Goal: Information Seeking & Learning: Check status

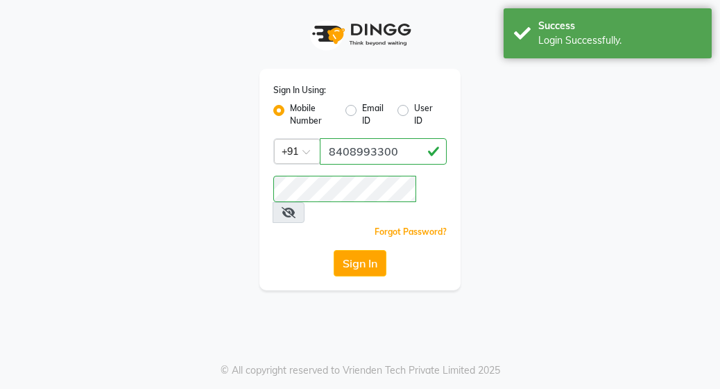
select select "702"
select select "service"
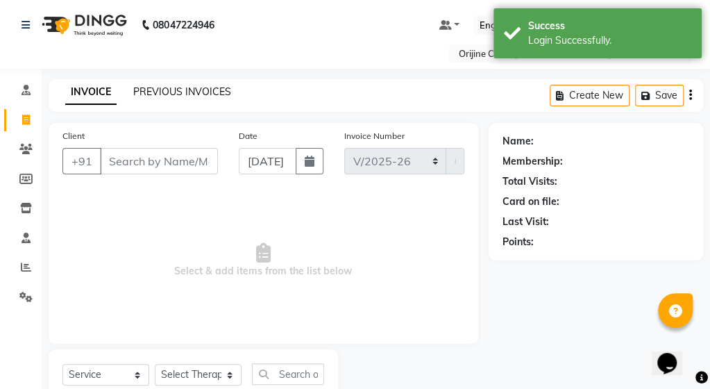
click at [182, 95] on link "PREVIOUS INVOICES" at bounding box center [182, 91] width 98 height 12
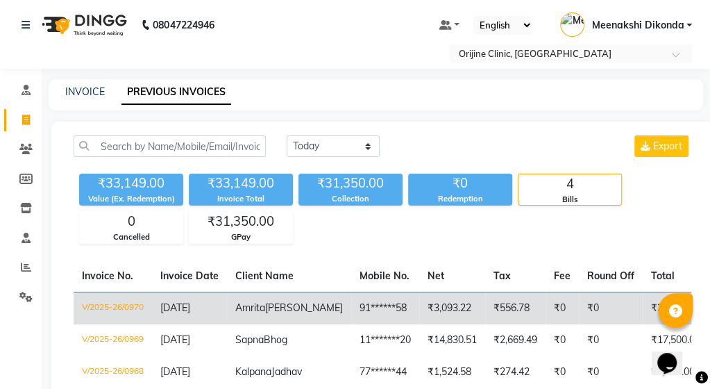
scroll to position [143, 0]
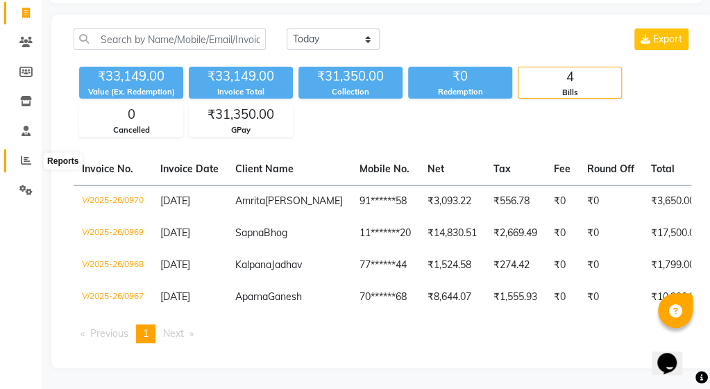
click at [19, 153] on span at bounding box center [26, 161] width 24 height 16
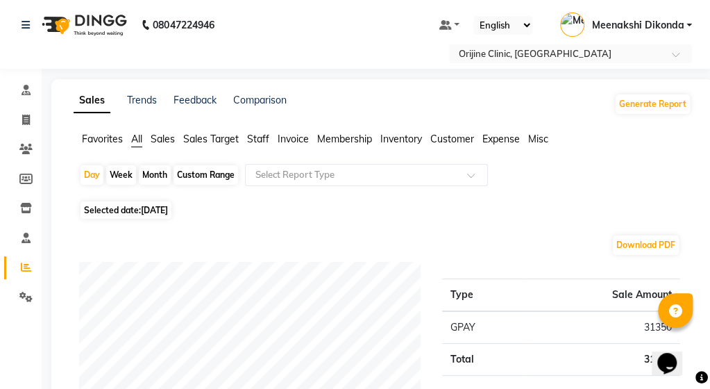
click at [151, 182] on div "Month" at bounding box center [155, 174] width 32 height 19
select select "9"
select select "2025"
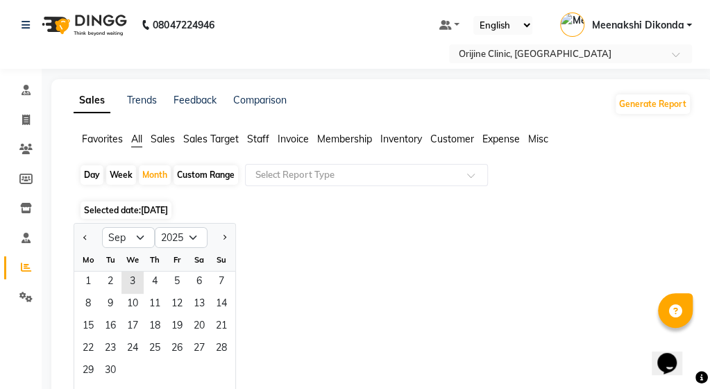
click at [284, 230] on div "Jan Feb Mar Apr May Jun [DATE] Aug Sep Oct Nov [DATE] 2016 2017 2018 2019 2020 …" at bounding box center [383, 315] width 618 height 185
click at [250, 139] on span "Staff" at bounding box center [258, 139] width 22 height 12
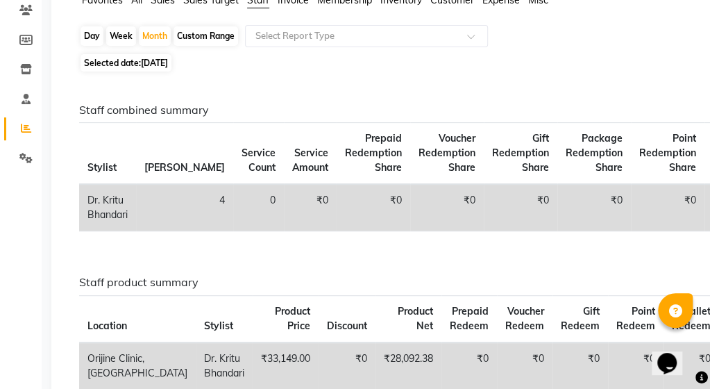
scroll to position [69, 0]
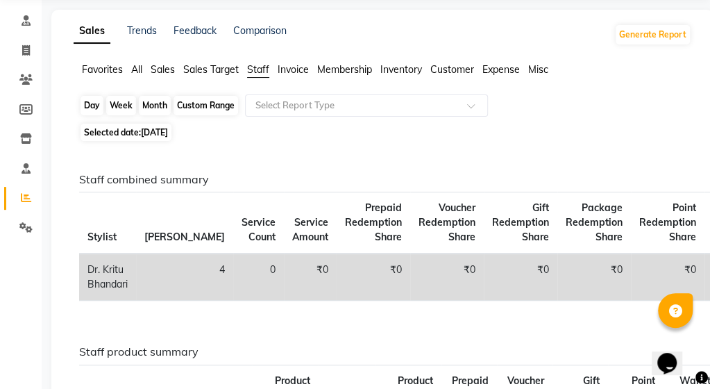
click at [152, 109] on div "Month" at bounding box center [155, 105] width 32 height 19
select select "9"
select select "2025"
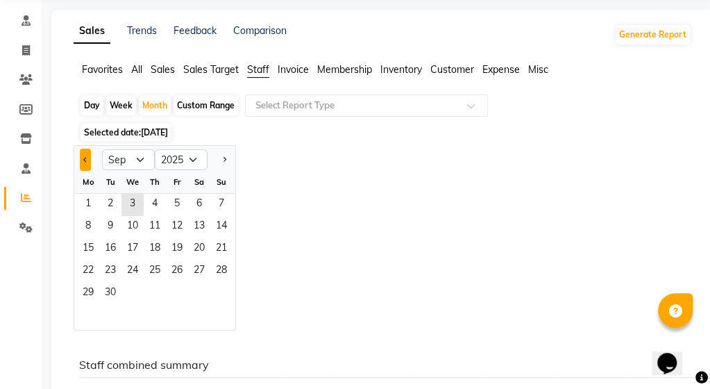
click at [85, 157] on span "Previous month" at bounding box center [85, 159] width 5 height 5
select select "7"
click at [116, 203] on span "1" at bounding box center [110, 205] width 22 height 22
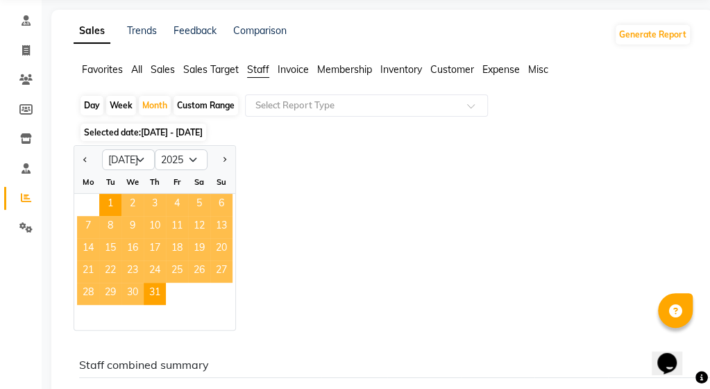
drag, startPoint x: 263, startPoint y: 70, endPoint x: 290, endPoint y: 79, distance: 28.5
click at [265, 70] on span "Staff" at bounding box center [258, 69] width 22 height 12
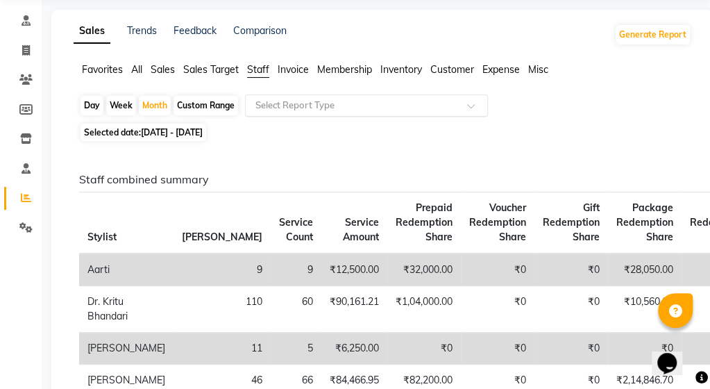
click at [334, 110] on input "text" at bounding box center [353, 106] width 200 height 14
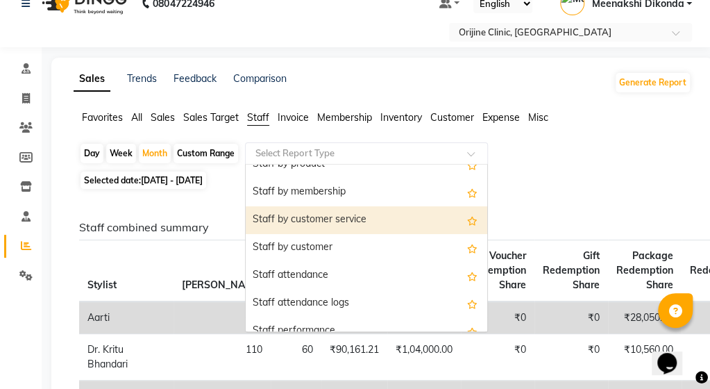
scroll to position [0, 0]
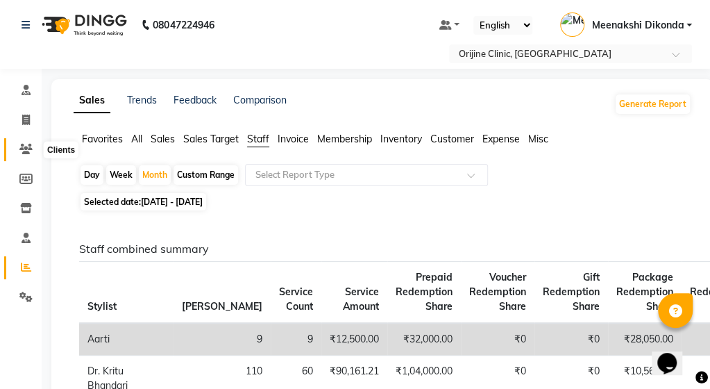
click at [20, 147] on icon at bounding box center [25, 149] width 13 height 10
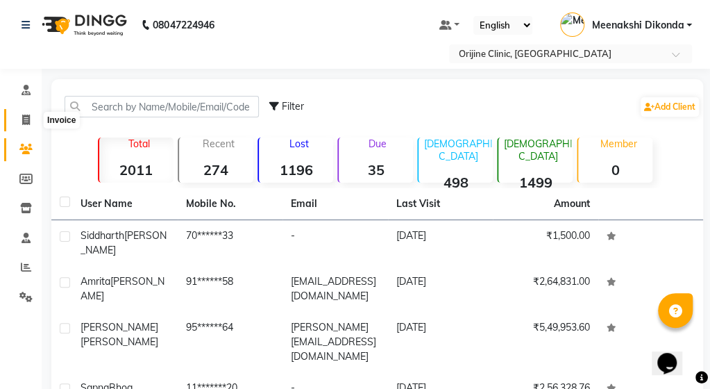
click at [19, 121] on span at bounding box center [26, 120] width 24 height 16
select select "service"
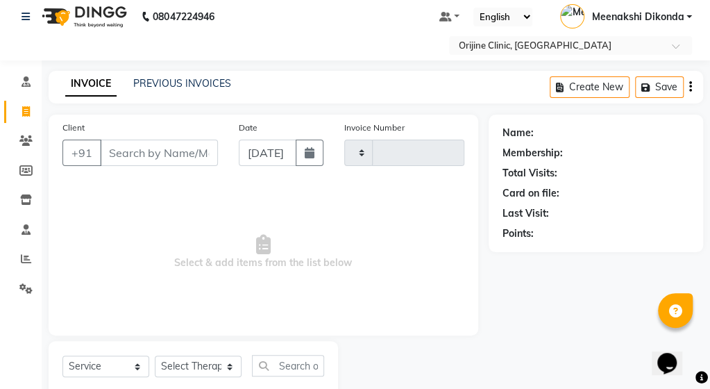
type input "0971"
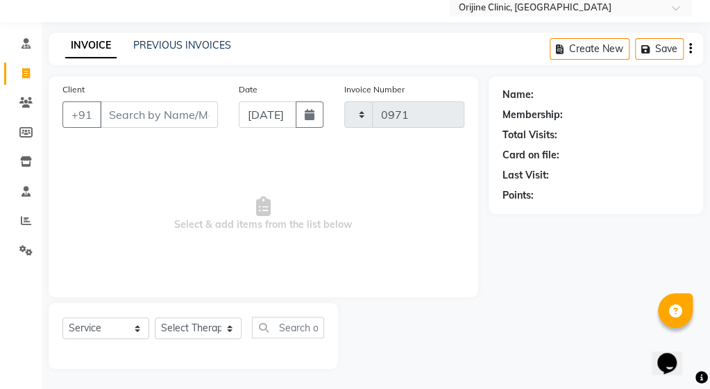
select select "702"
click at [20, 101] on icon at bounding box center [25, 102] width 13 height 10
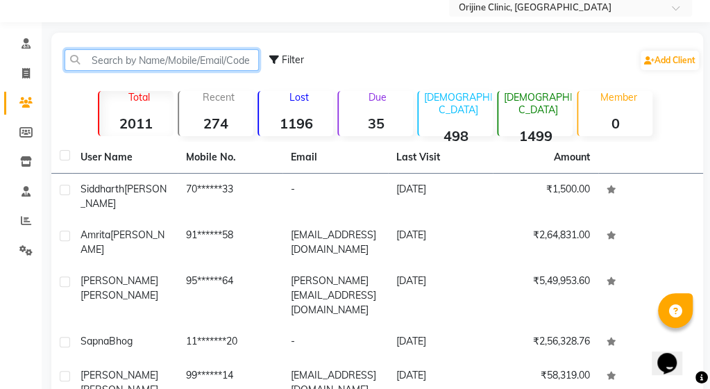
click at [148, 60] on input "text" at bounding box center [162, 60] width 194 height 22
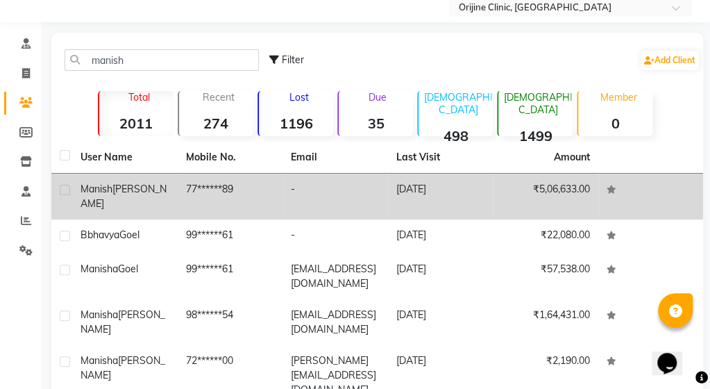
click at [128, 195] on div "[PERSON_NAME]" at bounding box center [124, 196] width 89 height 29
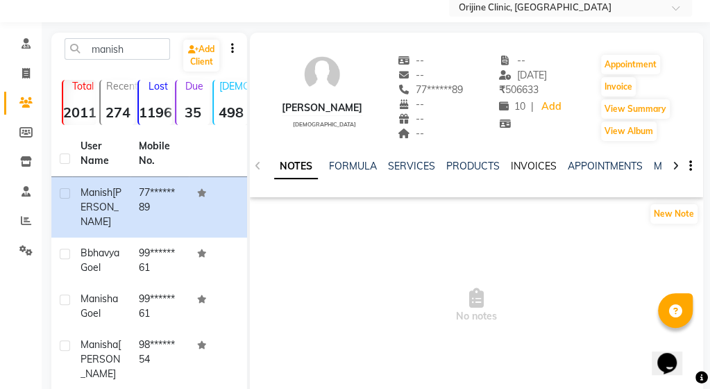
click at [520, 167] on link "INVOICES" at bounding box center [534, 166] width 46 height 12
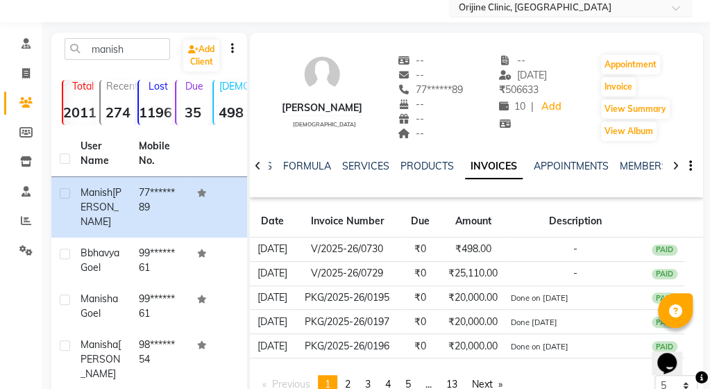
click at [600, 6] on input "text" at bounding box center [556, 8] width 201 height 14
drag, startPoint x: 375, startPoint y: 9, endPoint x: 279, endPoint y: 1, distance: 96.8
click at [295, 1] on div "Select Location × [GEOGRAPHIC_DATA], [GEOGRAPHIC_DATA]" at bounding box center [355, 7] width 688 height 19
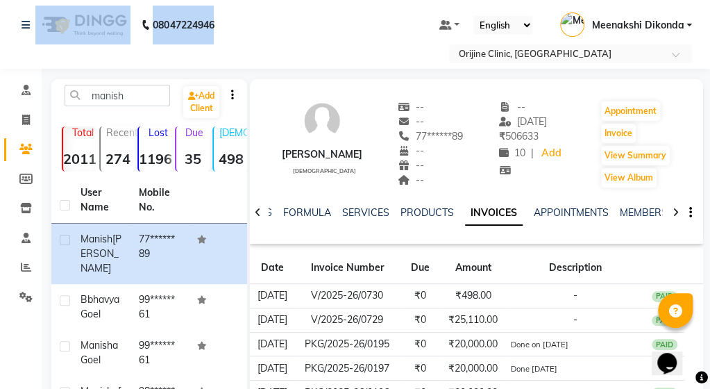
drag, startPoint x: 3, startPoint y: 12, endPoint x: -10, endPoint y: -37, distance: 50.8
click at [0, 0] on html "08047224946 Select Location × Orijine Clinic, Kalyani Nagar Default Panel My Pa…" at bounding box center [355, 194] width 710 height 389
click at [256, 23] on nav "08047224946 Select Location × Orijine Clinic, Kalyani Nagar Default Panel My Pa…" at bounding box center [355, 34] width 710 height 69
drag, startPoint x: 257, startPoint y: 22, endPoint x: 122, endPoint y: 0, distance: 136.3
click at [123, 0] on nav "[PHONE_NUMBER] Need Help? Call us on 08047224946 Select Location × [GEOGRAPHIC_…" at bounding box center [355, 34] width 710 height 69
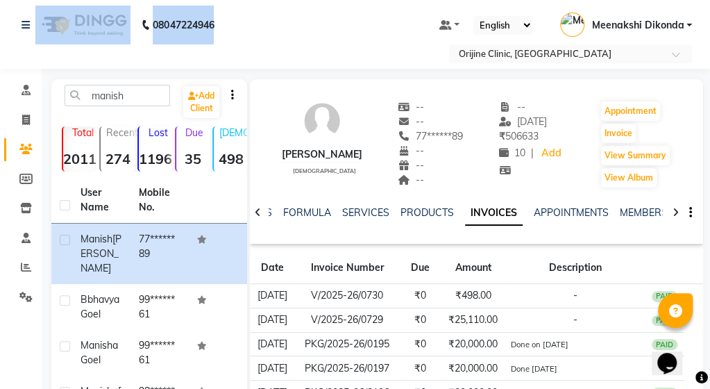
click at [407, 47] on div "Select Location × [GEOGRAPHIC_DATA], [GEOGRAPHIC_DATA]" at bounding box center [355, 53] width 688 height 19
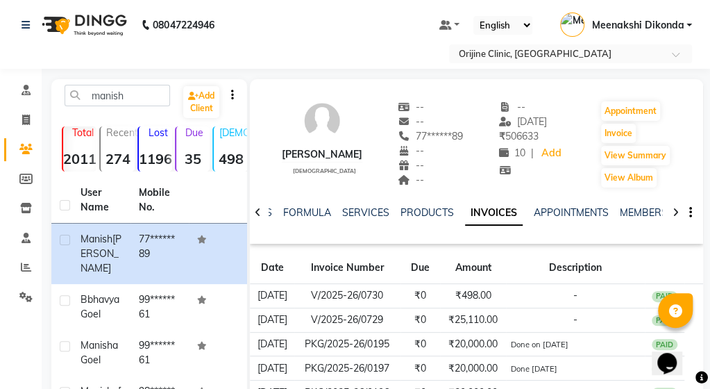
drag, startPoint x: 19, startPoint y: 12, endPoint x: -9, endPoint y: 3, distance: 30.1
click at [0, 3] on html "08047224946 Select Location × Orijine Clinic, Kalyani Nagar Default Panel My Pa…" at bounding box center [355, 194] width 710 height 389
click at [370, 90] on div "[PERSON_NAME] [DEMOGRAPHIC_DATA] -- -- 77******89 -- -- -- -- [DATE] ₹ 506633 1…" at bounding box center [476, 137] width 453 height 103
click at [432, 56] on div "Select Location × [GEOGRAPHIC_DATA], [GEOGRAPHIC_DATA]" at bounding box center [355, 53] width 688 height 19
click at [618, 6] on nav "08047224946 Select Location × Orijine Clinic, Kalyani Nagar Default Panel My Pa…" at bounding box center [355, 34] width 710 height 69
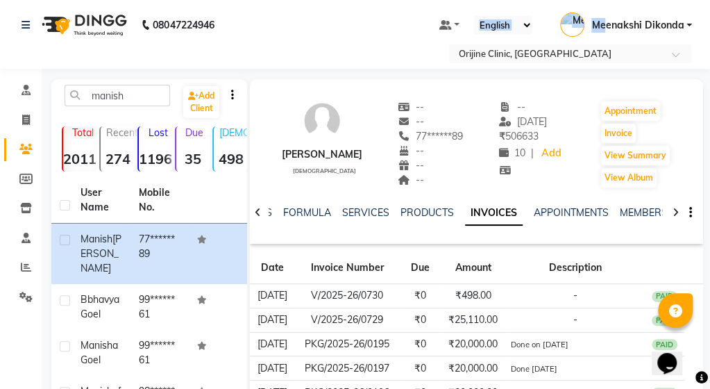
drag, startPoint x: 604, startPoint y: 1, endPoint x: 520, endPoint y: -16, distance: 84.9
click at [520, 0] on html "08047224946 Select Location × Orijine Clinic, Kalyani Nagar Default Panel My Pa…" at bounding box center [355, 194] width 710 height 389
click at [373, 38] on nav "08047224946 Select Location × Orijine Clinic, Kalyani Nagar Default Panel My Pa…" at bounding box center [355, 34] width 710 height 69
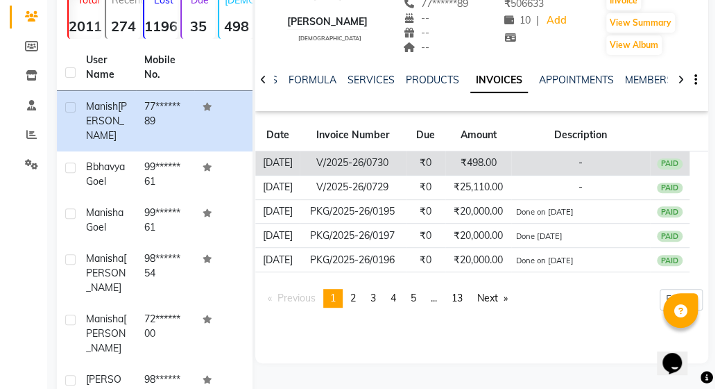
scroll to position [139, 0]
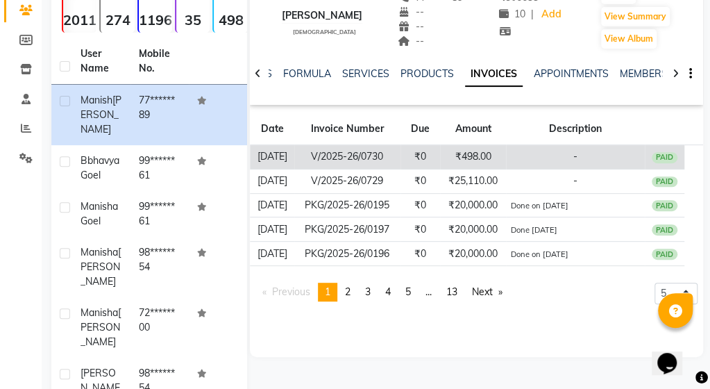
click at [414, 151] on td "₹0" at bounding box center [420, 157] width 40 height 24
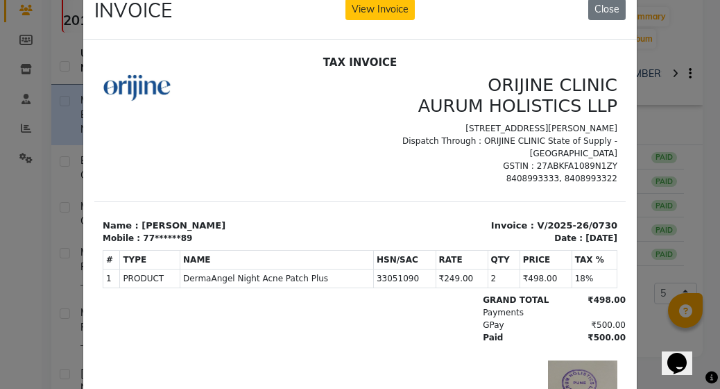
scroll to position [0, 0]
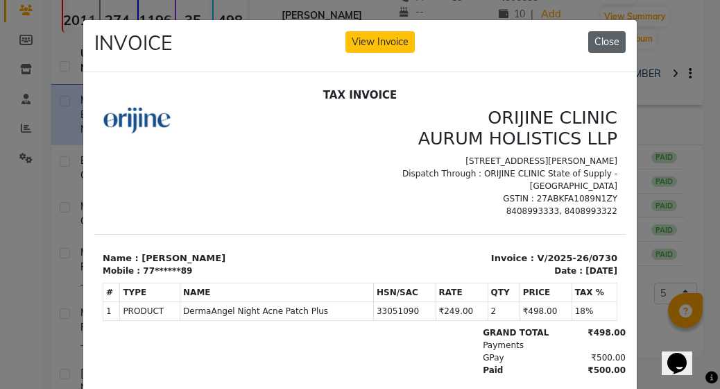
click at [602, 36] on button "Close" at bounding box center [606, 42] width 37 height 22
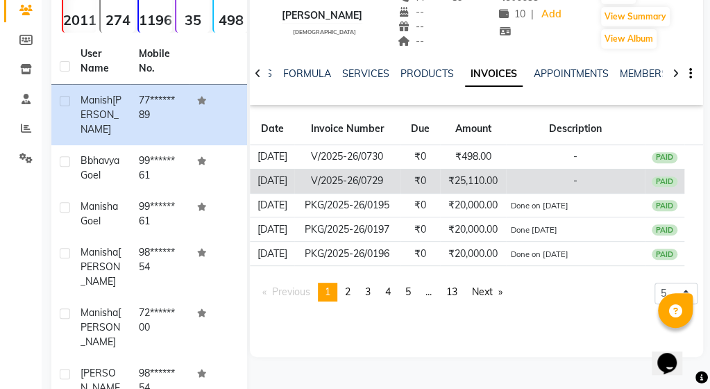
click at [514, 185] on td "-" at bounding box center [575, 181] width 139 height 24
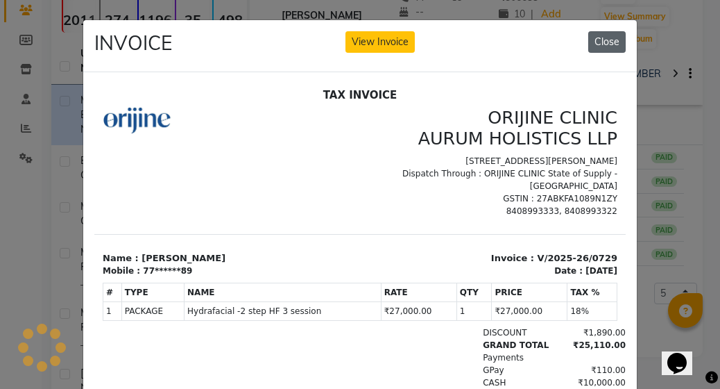
click at [608, 41] on button "Close" at bounding box center [606, 42] width 37 height 22
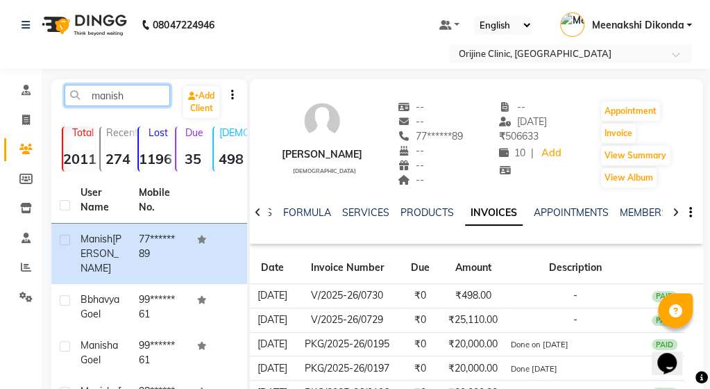
click at [137, 97] on input "manish" at bounding box center [117, 96] width 105 height 22
type input "m"
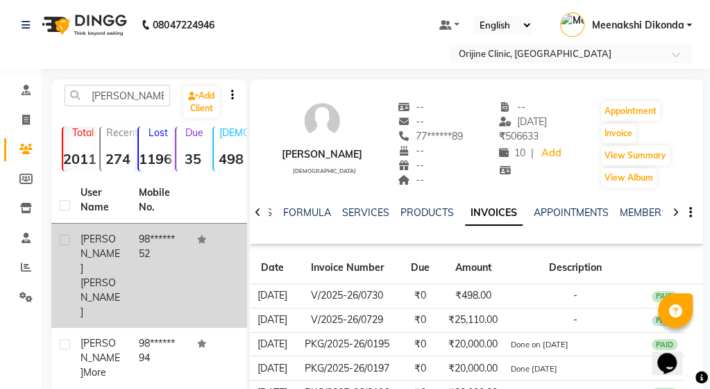
click at [104, 276] on span "[PERSON_NAME]" at bounding box center [100, 297] width 40 height 42
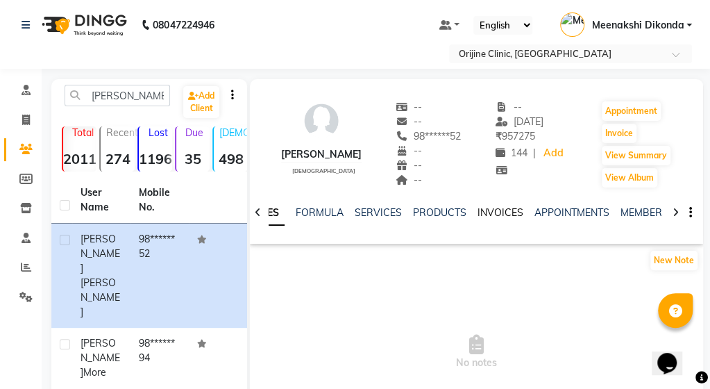
click at [480, 212] on link "INVOICES" at bounding box center [500, 212] width 46 height 12
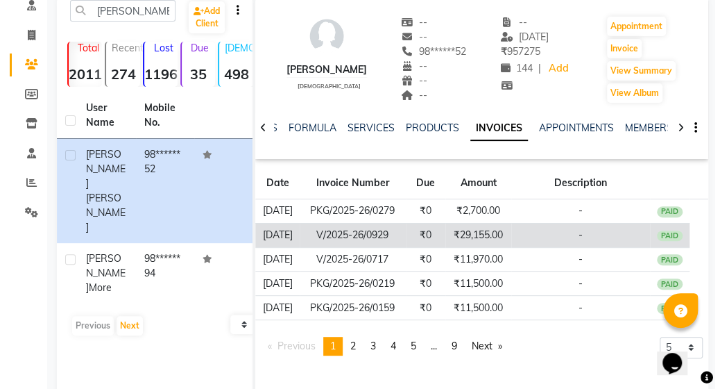
scroll to position [128, 0]
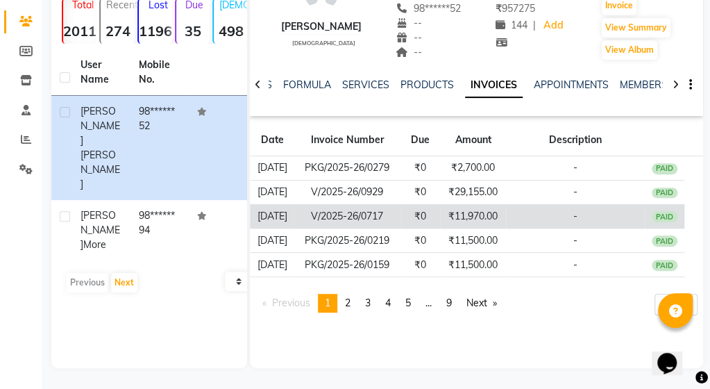
click at [350, 216] on td "V/2025-26/0717" at bounding box center [346, 216] width 105 height 24
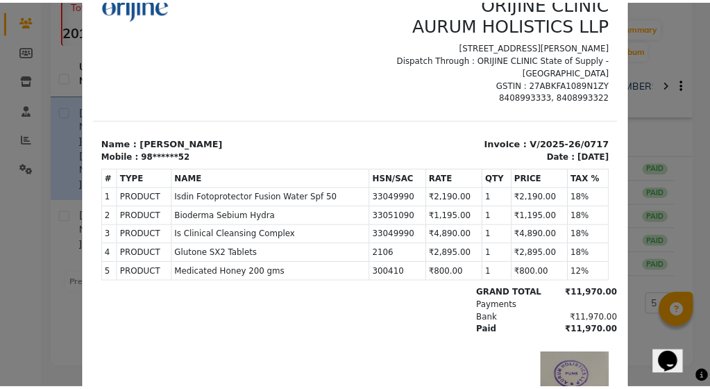
scroll to position [0, 0]
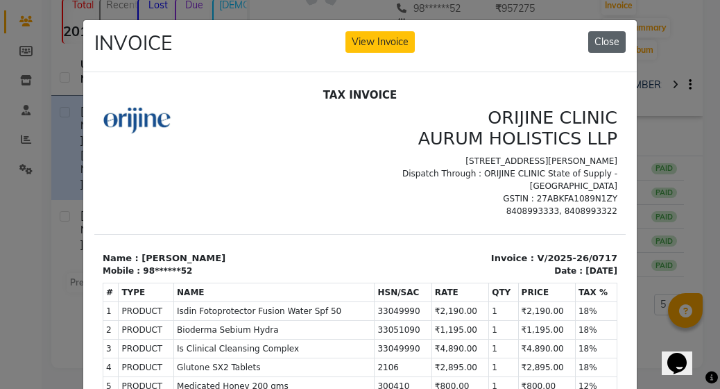
click at [606, 44] on button "Close" at bounding box center [606, 42] width 37 height 22
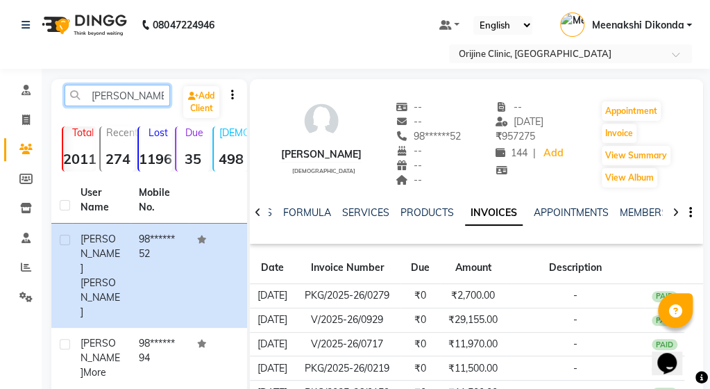
click at [134, 102] on input "[PERSON_NAME]" at bounding box center [117, 96] width 105 height 22
type input "p"
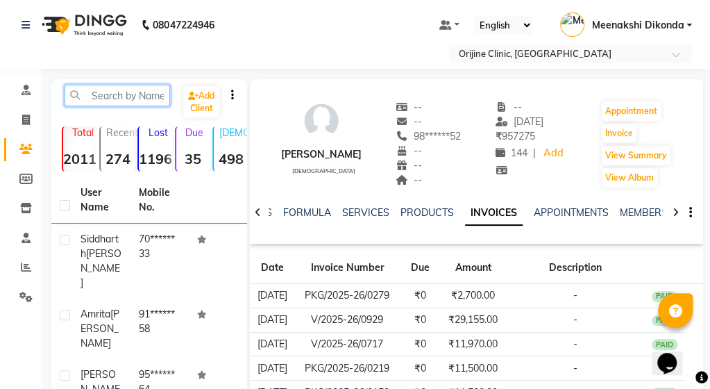
click at [108, 99] on input "text" at bounding box center [117, 96] width 105 height 22
drag, startPoint x: 152, startPoint y: 95, endPoint x: 156, endPoint y: 78, distance: 17.2
click at [152, 92] on input "antra" at bounding box center [117, 96] width 105 height 22
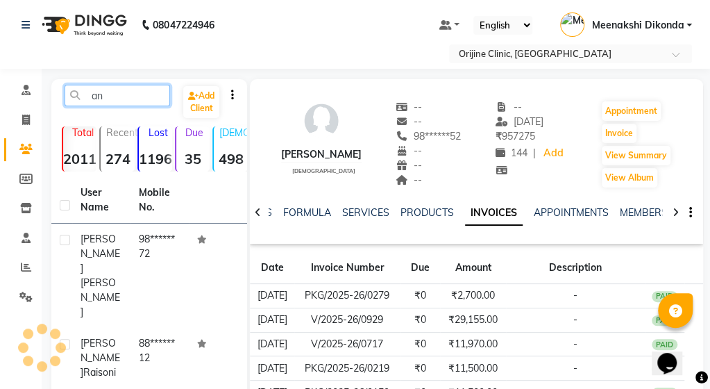
type input "a"
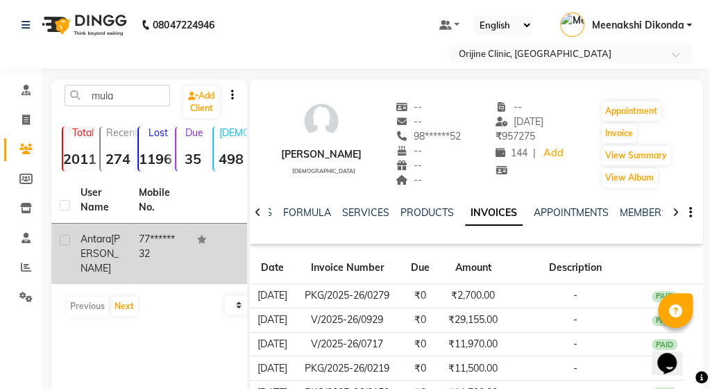
click at [91, 237] on span "Antara" at bounding box center [95, 238] width 31 height 12
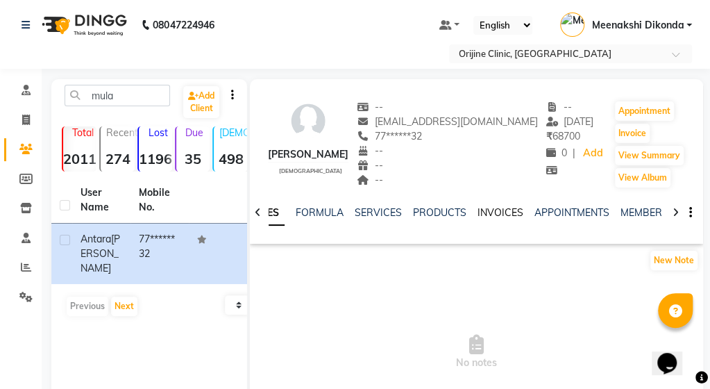
click at [494, 207] on link "INVOICES" at bounding box center [500, 212] width 46 height 12
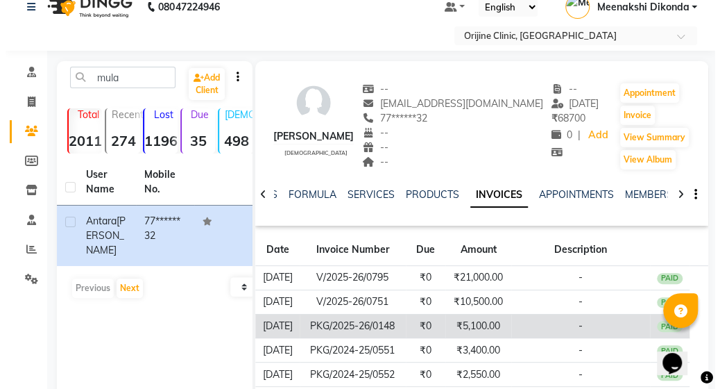
scroll to position [128, 0]
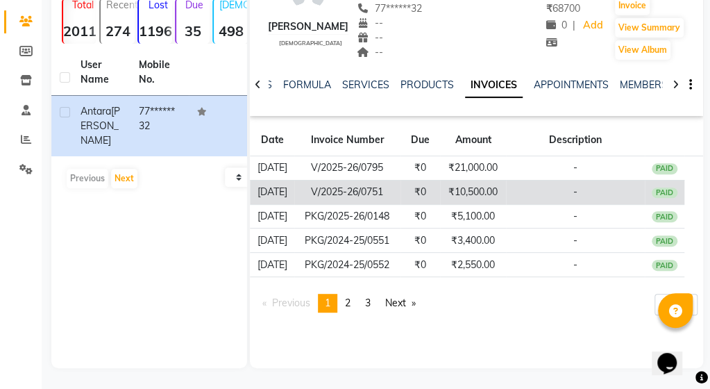
click at [398, 196] on td "V/2025-26/0751" at bounding box center [346, 192] width 105 height 24
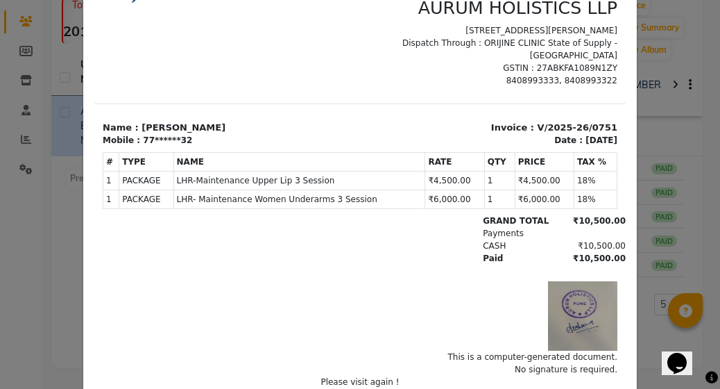
scroll to position [83, 0]
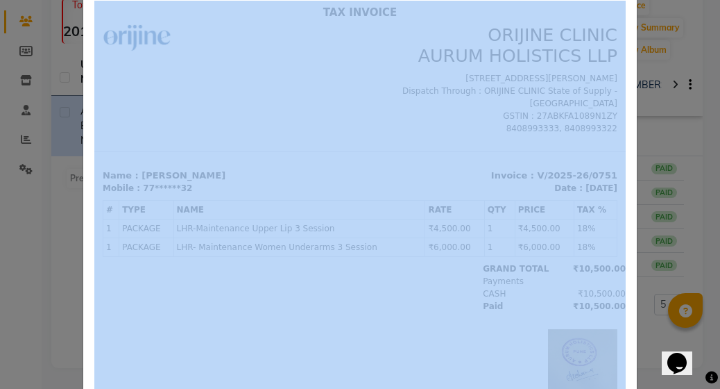
drag, startPoint x: 119, startPoint y: 230, endPoint x: 544, endPoint y: 112, distance: 440.5
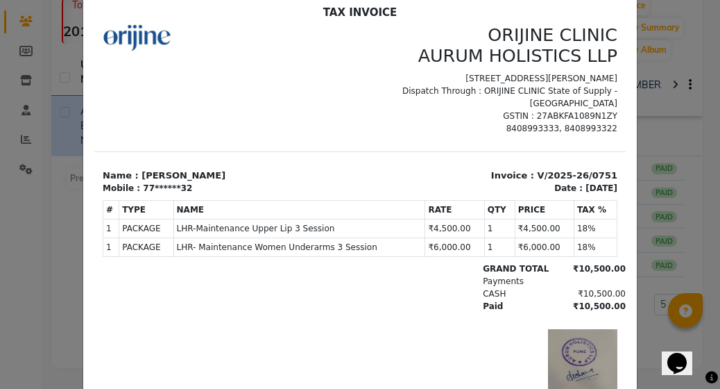
drag, startPoint x: 520, startPoint y: 105, endPoint x: 507, endPoint y: 101, distance: 14.3
click at [521, 105] on p "[STREET_ADDRESS][PERSON_NAME] Dispatch Through : ORIJINE CLINIC State of Supply…" at bounding box center [492, 89] width 249 height 37
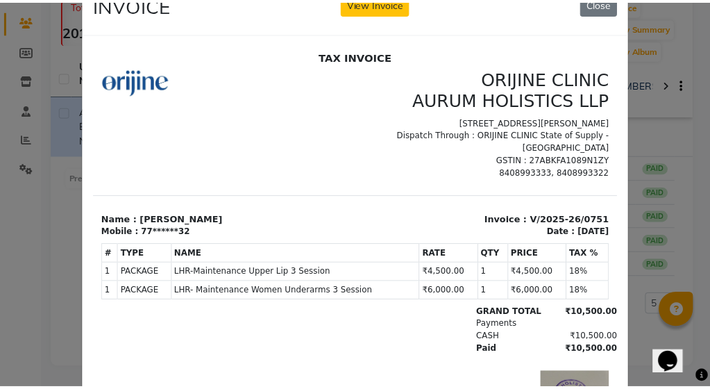
scroll to position [0, 0]
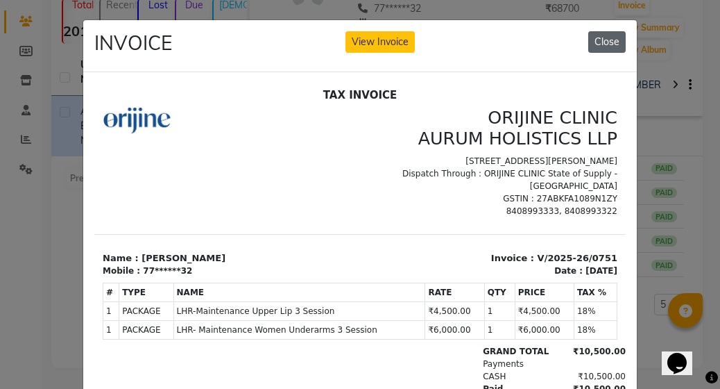
click at [614, 42] on button "Close" at bounding box center [606, 42] width 37 height 22
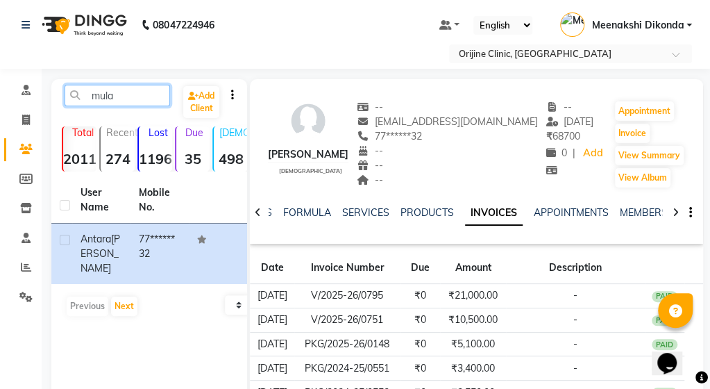
click at [130, 96] on input "mula" at bounding box center [117, 96] width 105 height 22
type input "m"
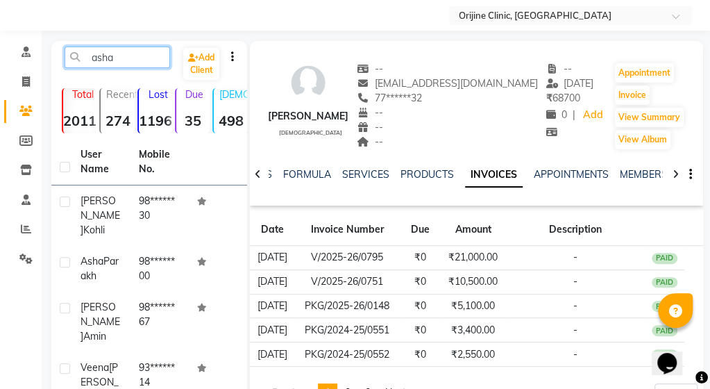
scroll to position [69, 0]
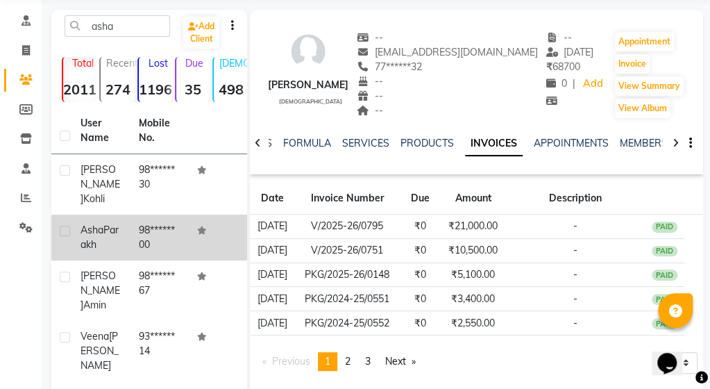
click at [132, 237] on td "98******00" at bounding box center [159, 237] width 58 height 46
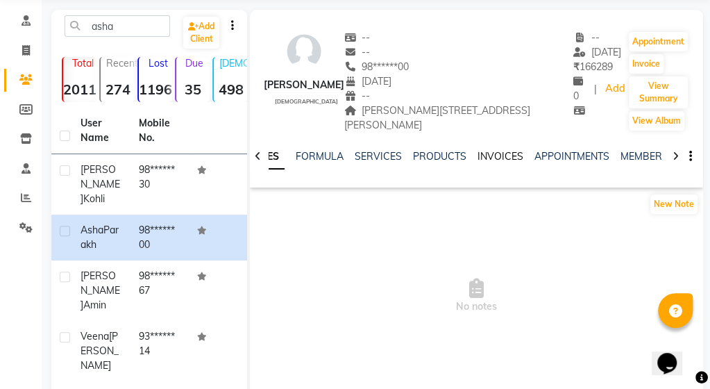
click at [502, 153] on link "INVOICES" at bounding box center [500, 156] width 46 height 12
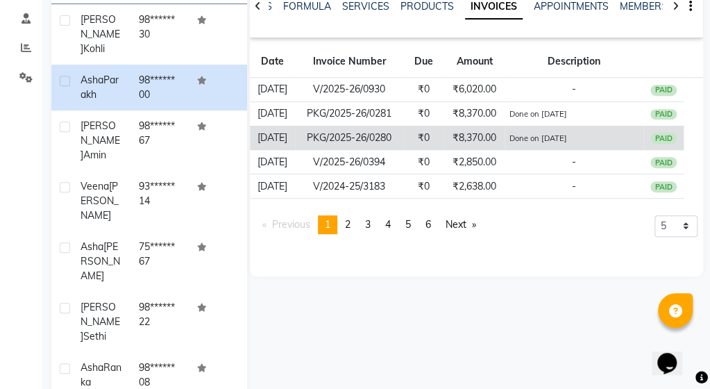
scroll to position [218, 0]
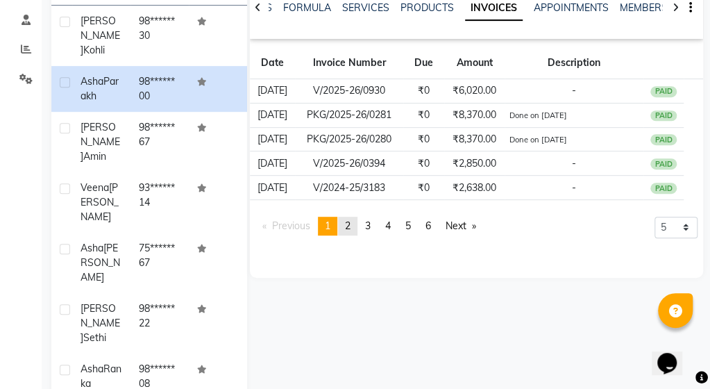
click at [354, 223] on link "page 2" at bounding box center [347, 225] width 19 height 19
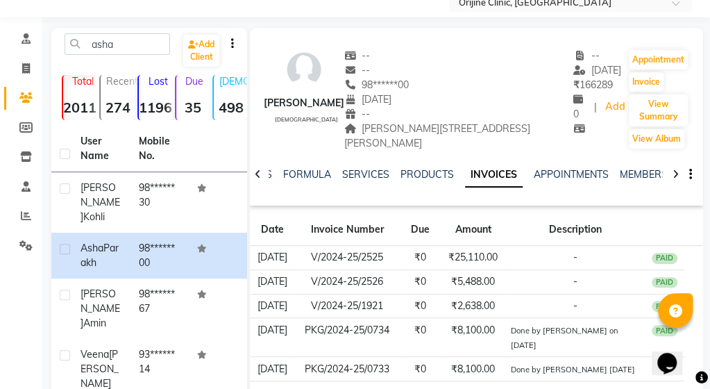
scroll to position [0, 0]
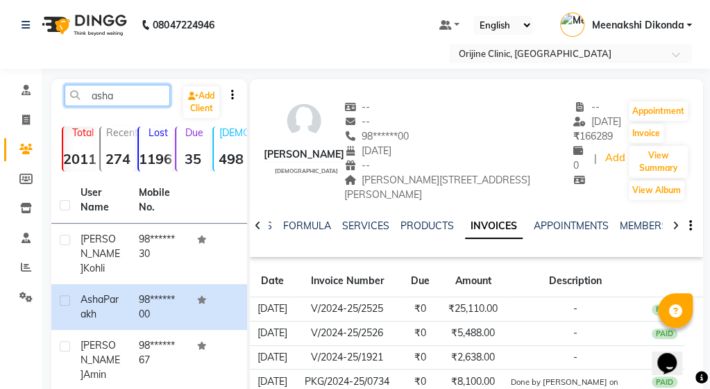
click at [130, 95] on input "asha" at bounding box center [117, 96] width 105 height 22
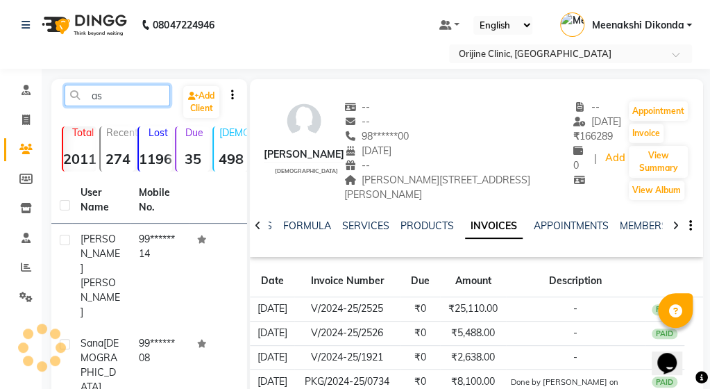
type input "a"
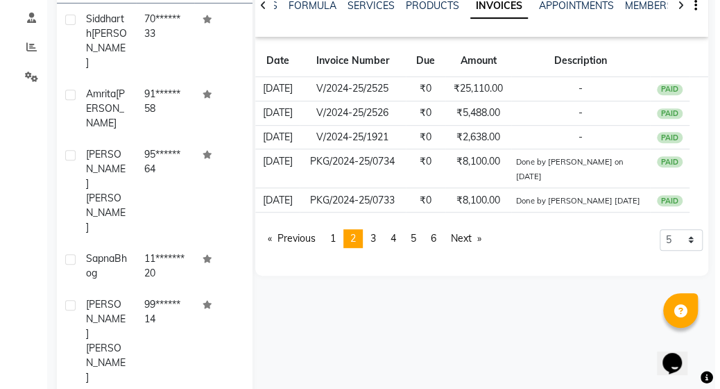
scroll to position [219, 0]
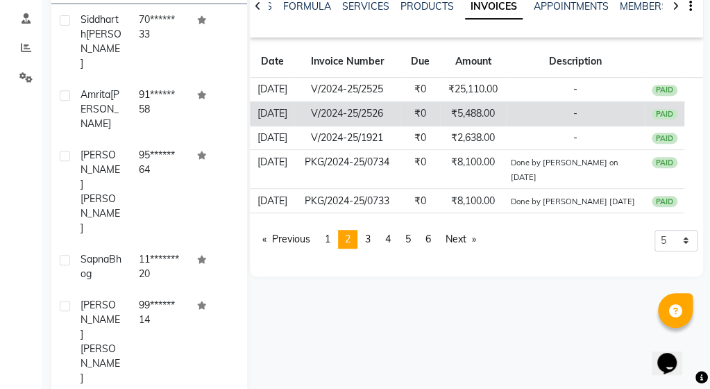
click at [391, 119] on td "V/2024-25/2526" at bounding box center [346, 113] width 105 height 24
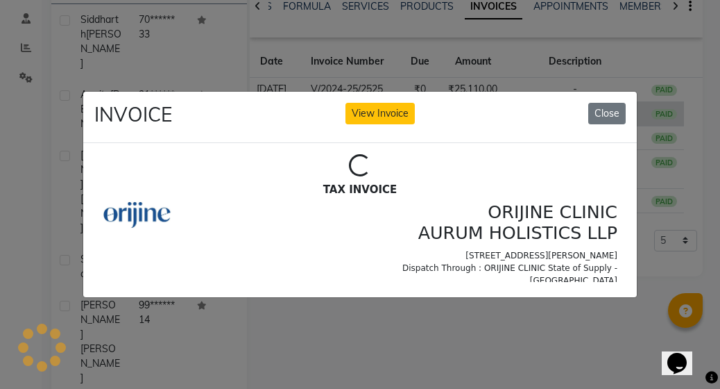
scroll to position [0, 0]
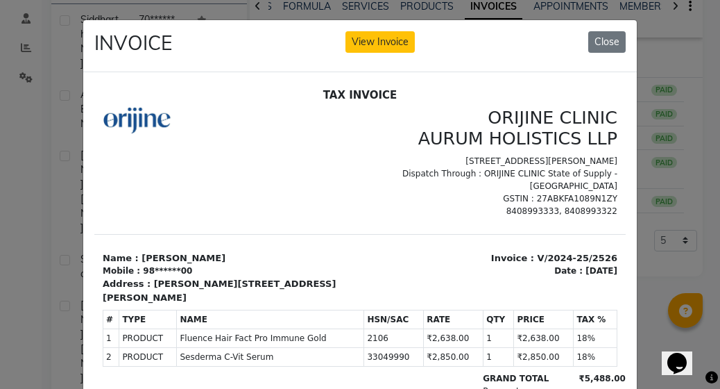
click at [516, 187] on p "[STREET_ADDRESS][PERSON_NAME] Dispatch Through : ORIJINE CLINIC State of Supply…" at bounding box center [492, 172] width 249 height 37
click at [591, 41] on button "Close" at bounding box center [606, 42] width 37 height 22
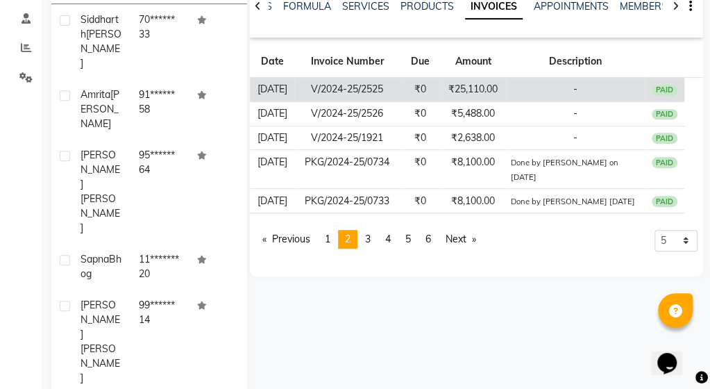
click at [418, 90] on td "₹0" at bounding box center [420, 90] width 40 height 24
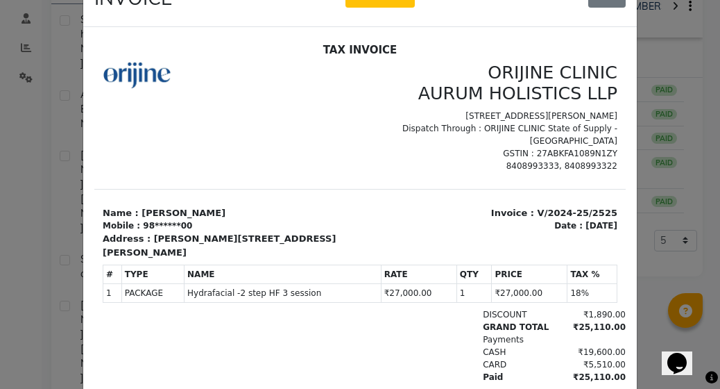
scroll to position [40, 0]
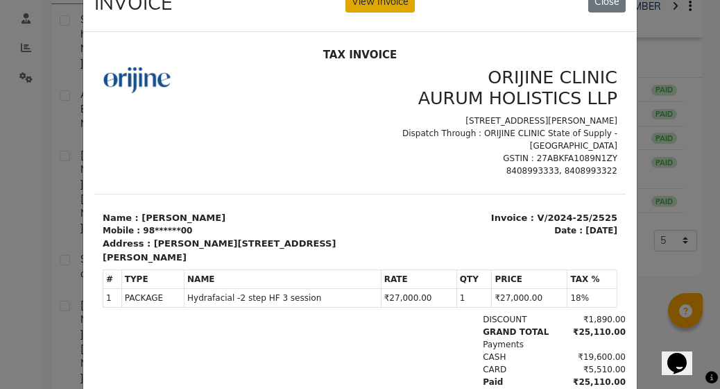
click at [390, 8] on button "View Invoice" at bounding box center [380, 2] width 69 height 22
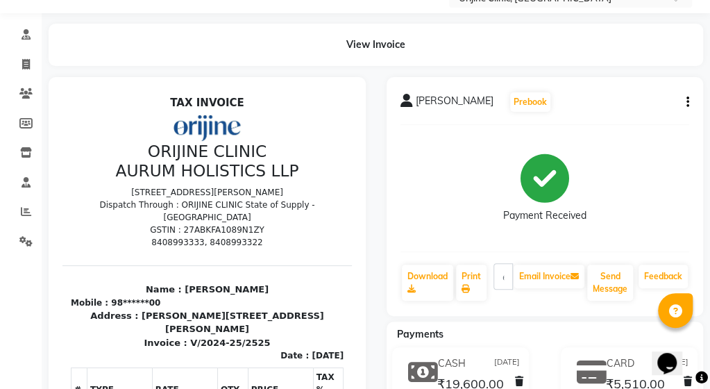
scroll to position [55, 0]
click at [445, 49] on div "View Invoice" at bounding box center [376, 45] width 654 height 42
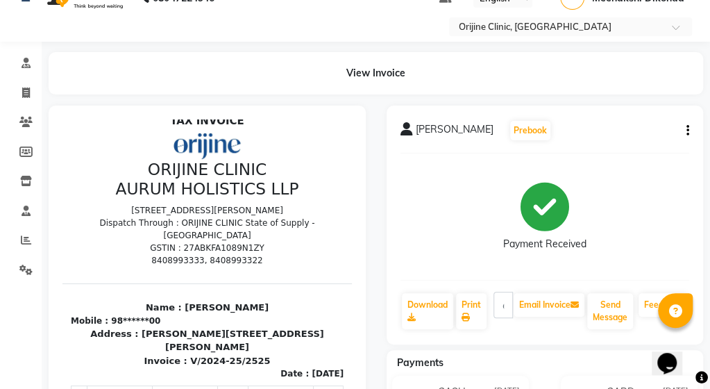
scroll to position [0, 0]
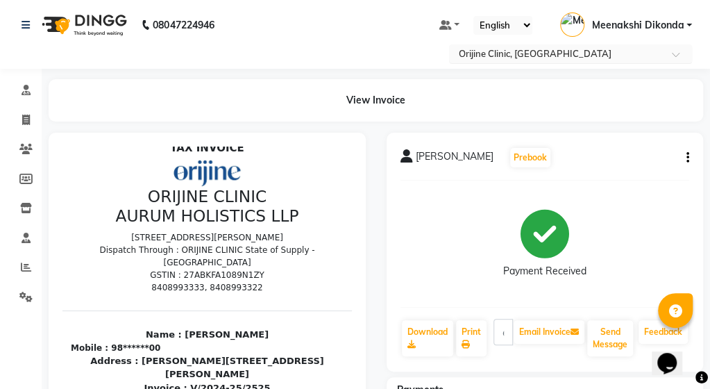
click at [591, 44] on div "Select Location × [GEOGRAPHIC_DATA], [GEOGRAPHIC_DATA]" at bounding box center [570, 53] width 243 height 19
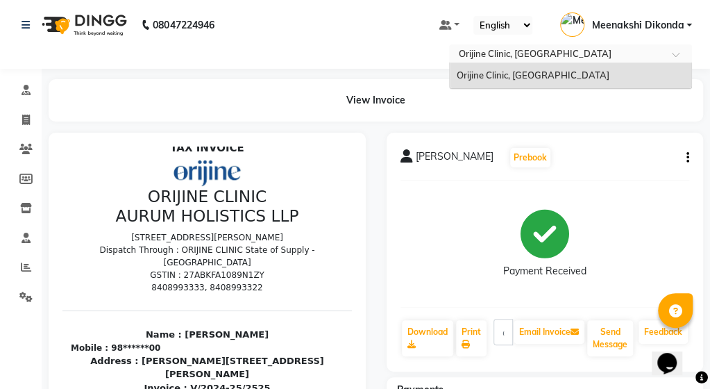
click at [594, 47] on div "Select Location × [GEOGRAPHIC_DATA], [GEOGRAPHIC_DATA]" at bounding box center [560, 54] width 216 height 14
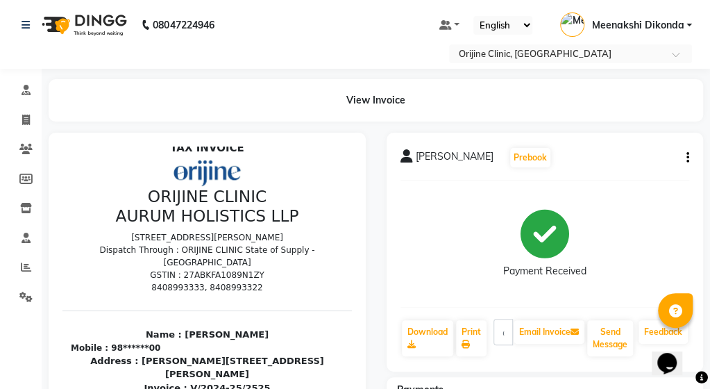
drag, startPoint x: 15, startPoint y: 0, endPoint x: -25, endPoint y: -30, distance: 49.5
click at [0, 0] on html "08047224946 Select Location × Orijine Clinic, Kalyani Nagar Default Panel My Pa…" at bounding box center [355, 194] width 710 height 389
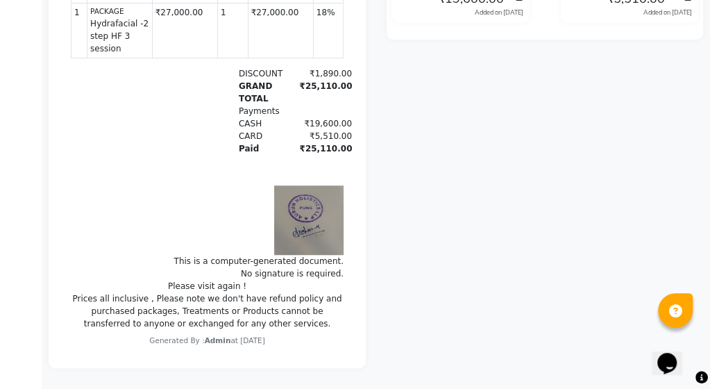
scroll to position [451, 0]
click at [307, 136] on div "₹5,510.00" at bounding box center [321, 136] width 61 height 12
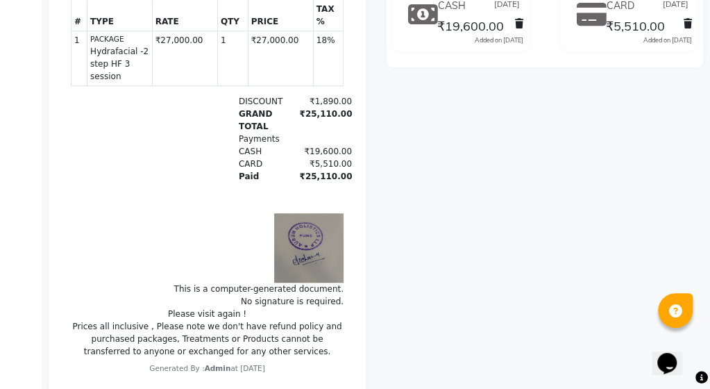
scroll to position [382, 0]
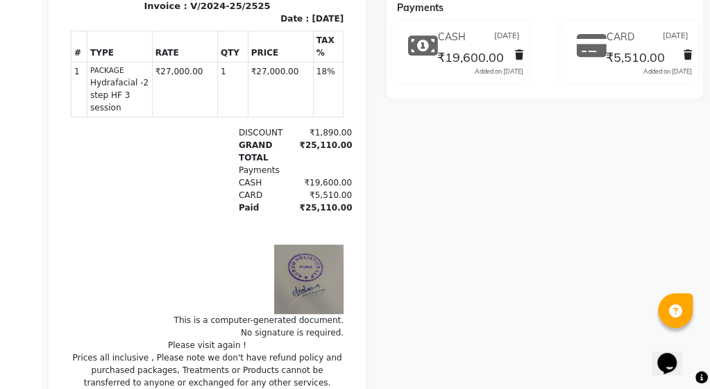
click at [595, 65] on div "CARD [DATE] ₹5,510.00 Added on [DATE]" at bounding box center [648, 51] width 110 height 50
click at [618, 67] on span "₹5,510.00" at bounding box center [635, 58] width 59 height 19
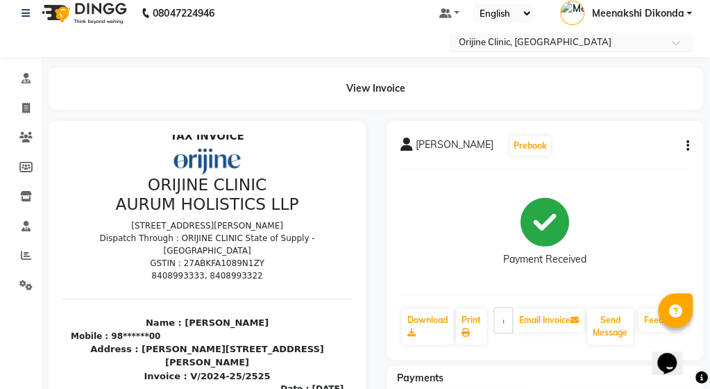
scroll to position [0, 0]
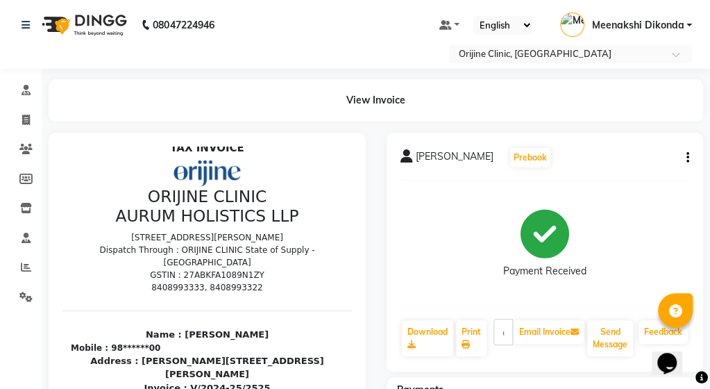
click at [606, 1] on nav "08047224946 Select Location × Orijine Clinic, Kalyani Nagar Default Panel My Pa…" at bounding box center [355, 34] width 710 height 69
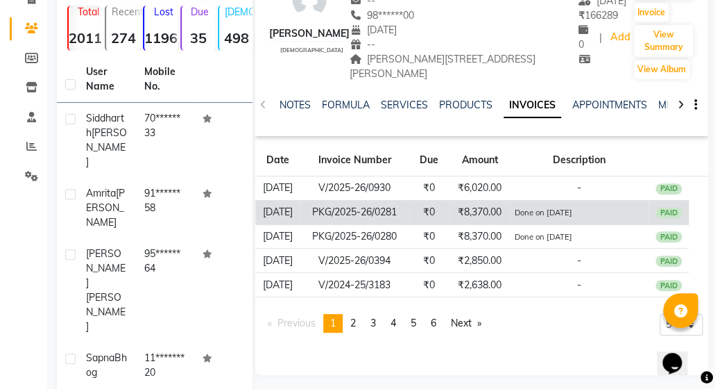
scroll to position [150, 0]
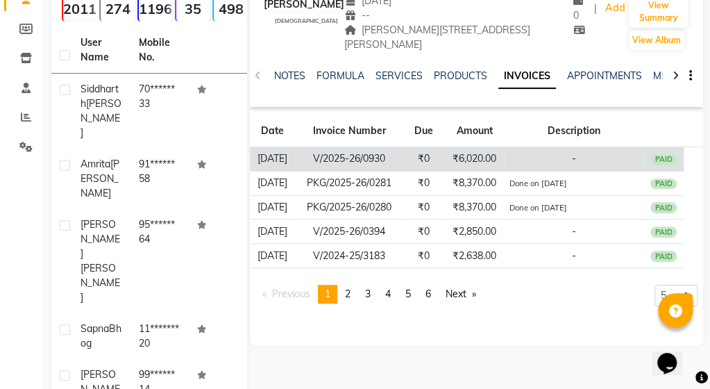
click at [386, 164] on td "V/2025-26/0930" at bounding box center [349, 159] width 108 height 24
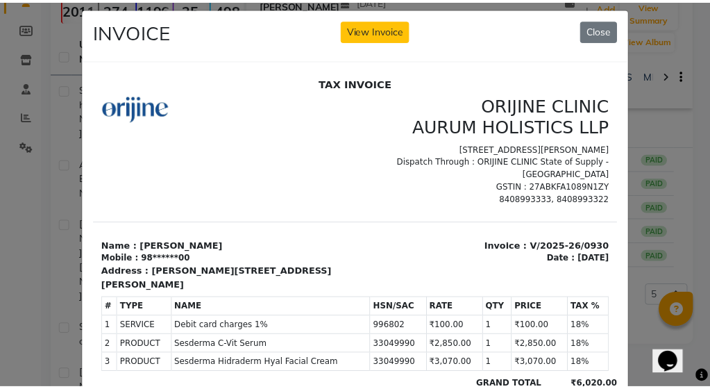
scroll to position [0, 0]
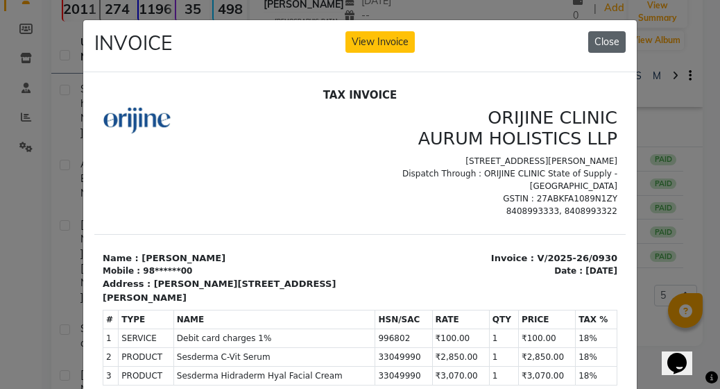
click at [591, 39] on button "Close" at bounding box center [606, 42] width 37 height 22
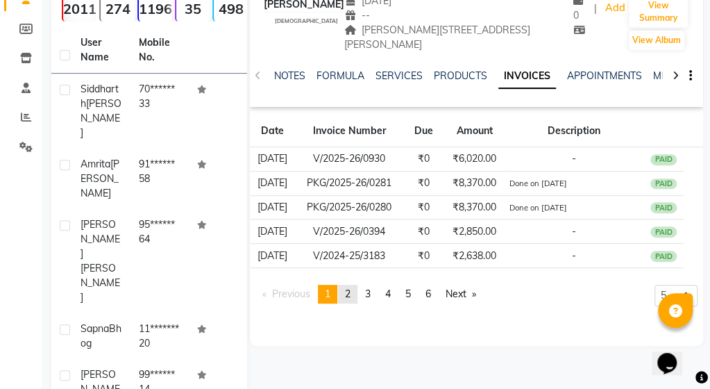
click at [347, 289] on span "2" at bounding box center [348, 293] width 6 height 12
